Goal: Transaction & Acquisition: Book appointment/travel/reservation

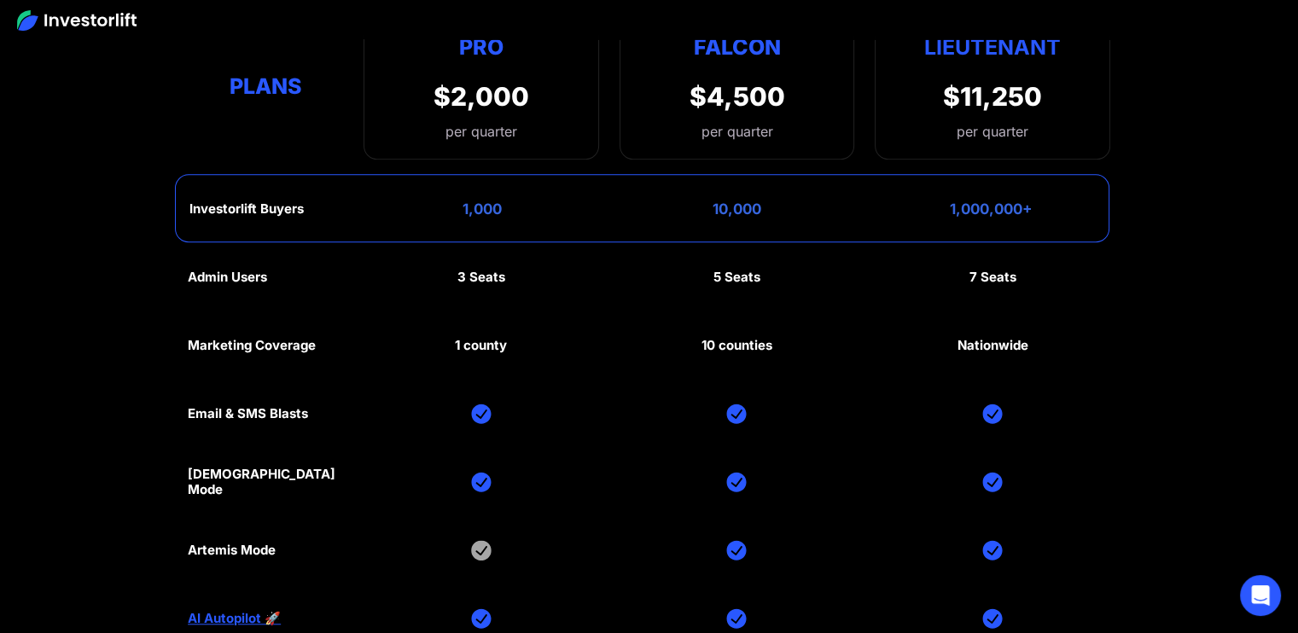
scroll to position [7848, 0]
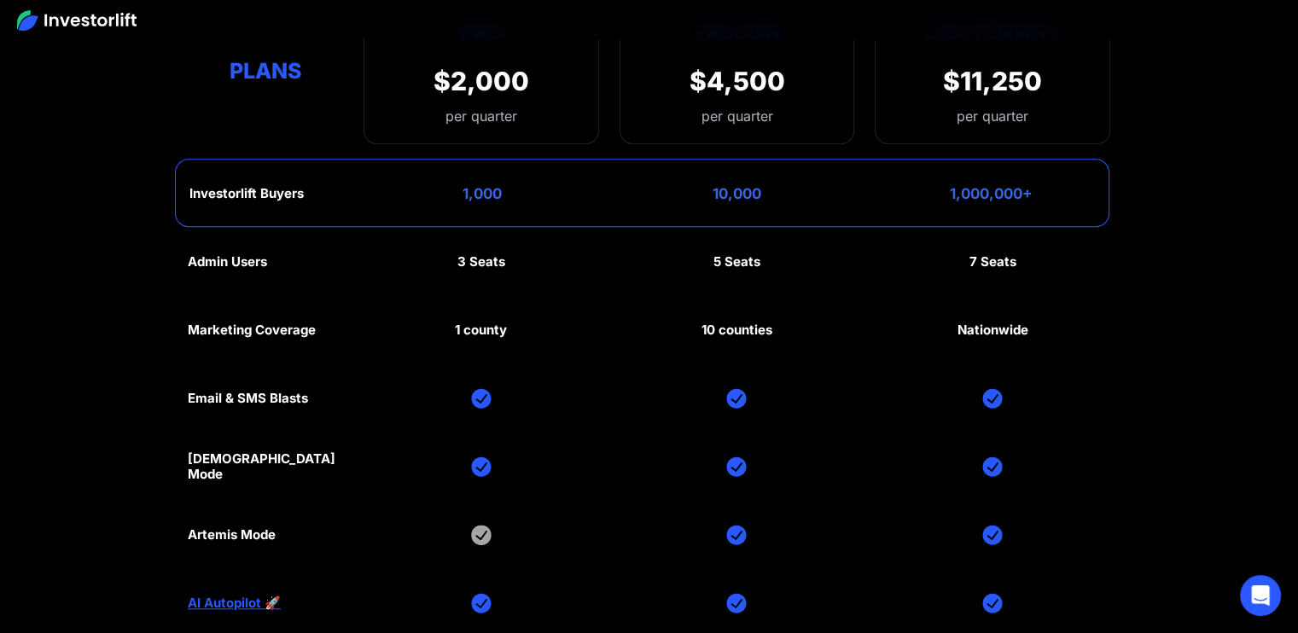
click at [247, 527] on div "Artemis Mode" at bounding box center [232, 534] width 88 height 15
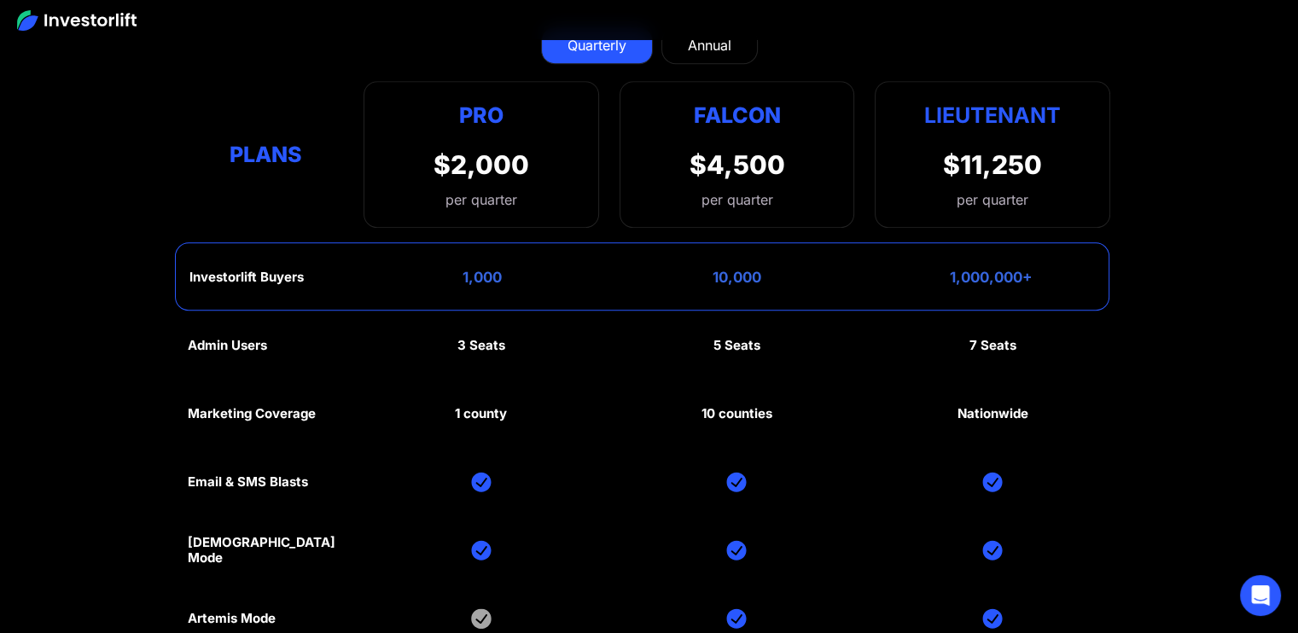
scroll to position [7763, 0]
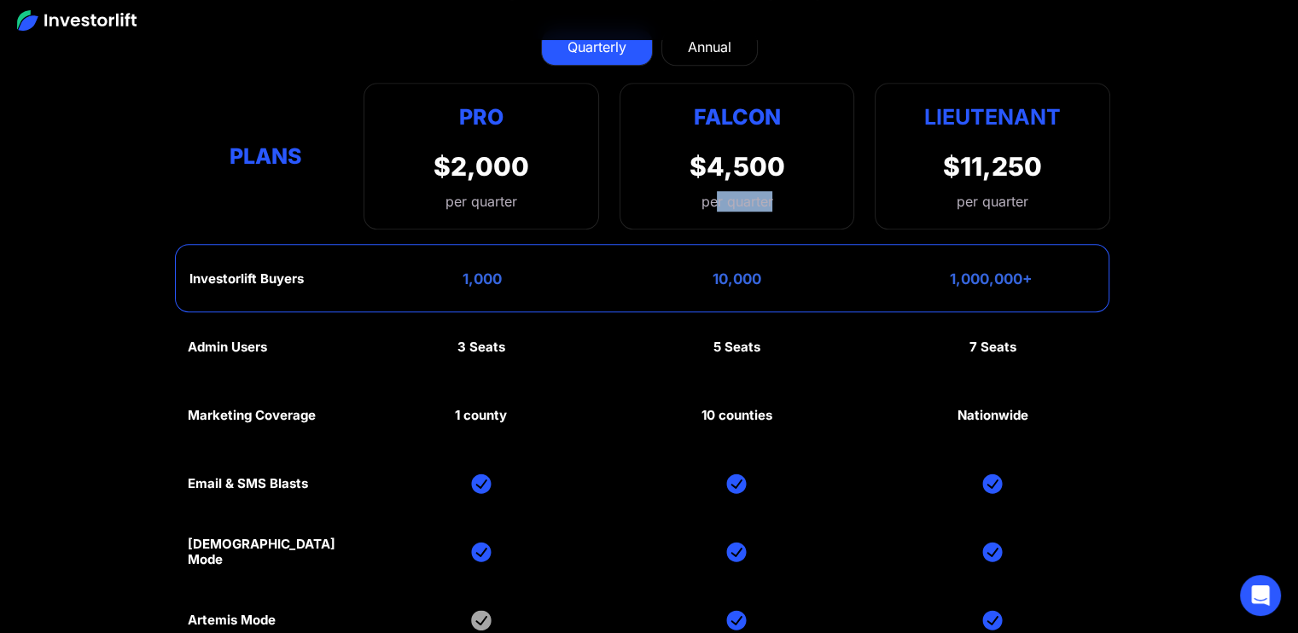
drag, startPoint x: 776, startPoint y: 177, endPoint x: 700, endPoint y: 156, distance: 78.6
click at [716, 161] on div "$4,500 per quarter" at bounding box center [736, 181] width 96 height 61
click at [682, 139] on div "Falcon $4,500 per quarter" at bounding box center [736, 156] width 235 height 147
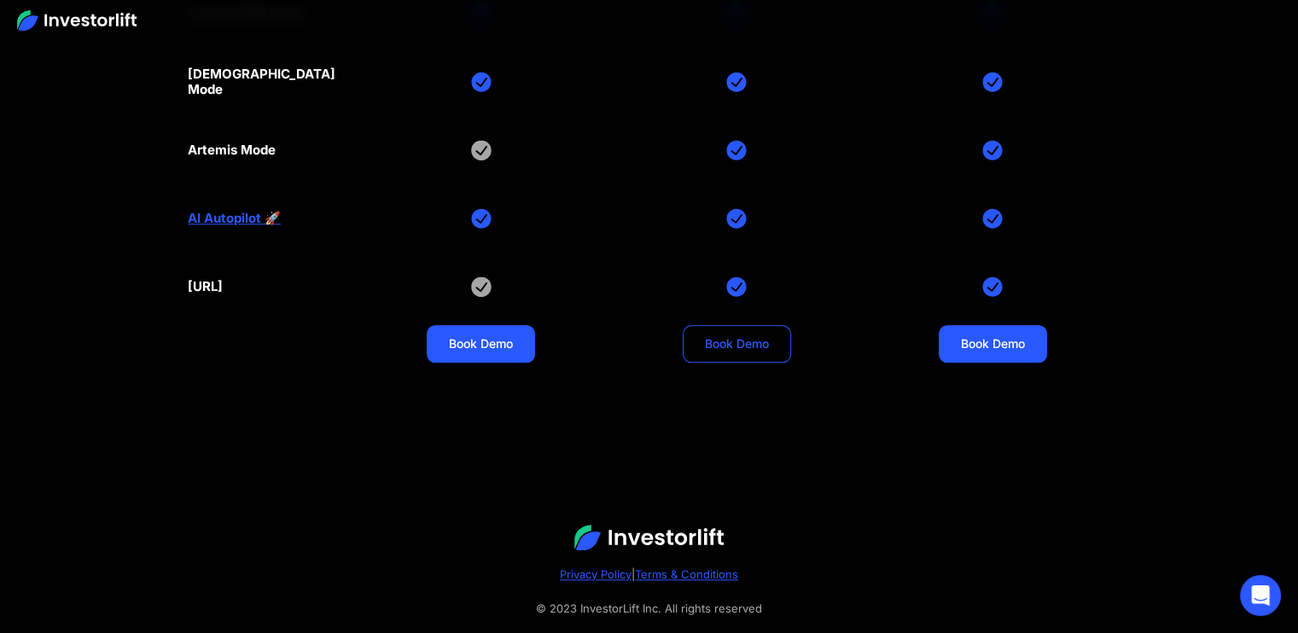
scroll to position [8242, 0]
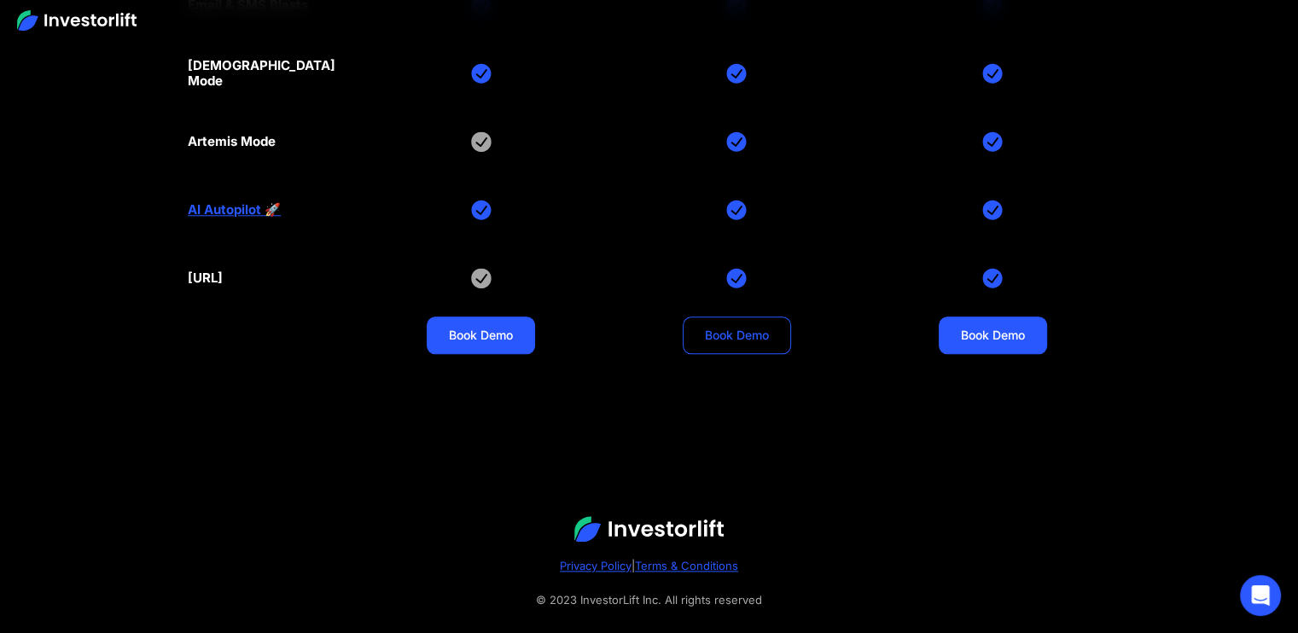
click at [740, 318] on link "Book Demo" at bounding box center [736, 335] width 108 height 38
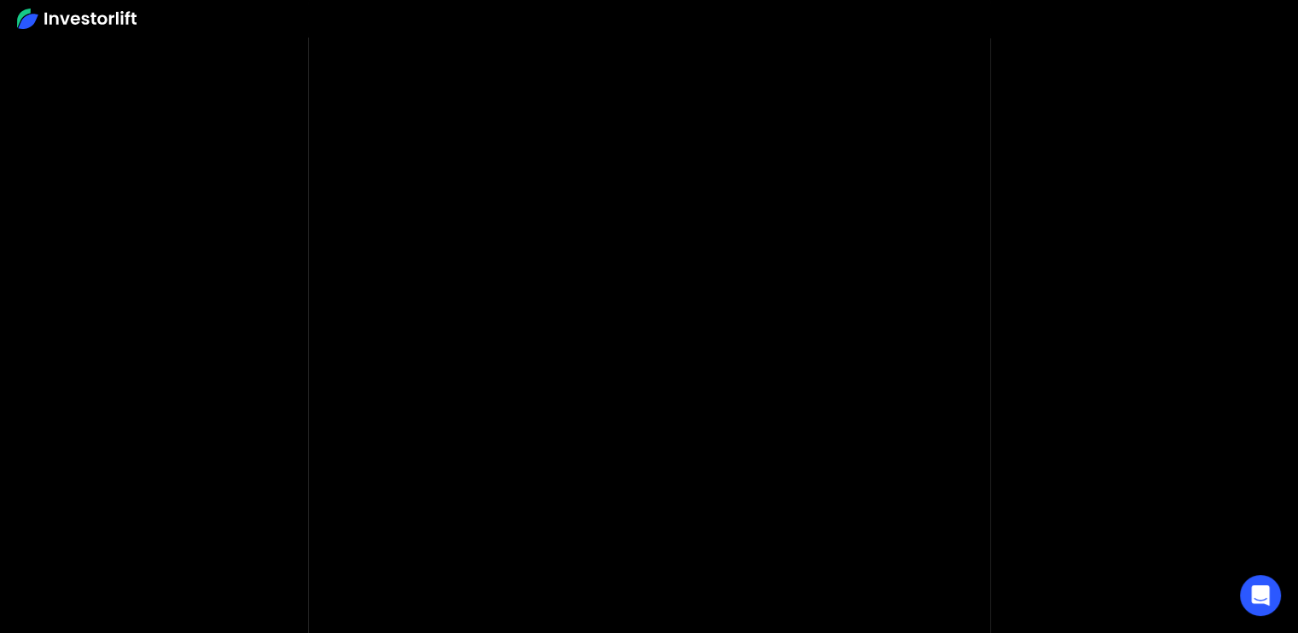
scroll to position [84, 0]
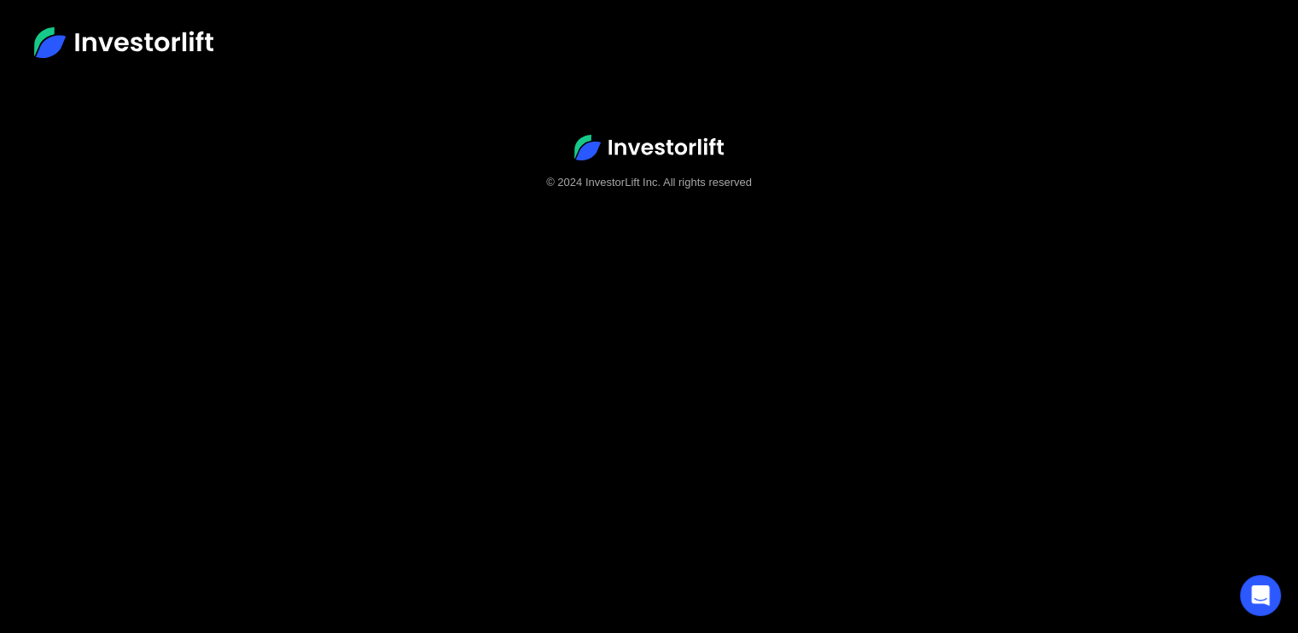
scroll to position [106, 0]
